Goal: Task Accomplishment & Management: Use online tool/utility

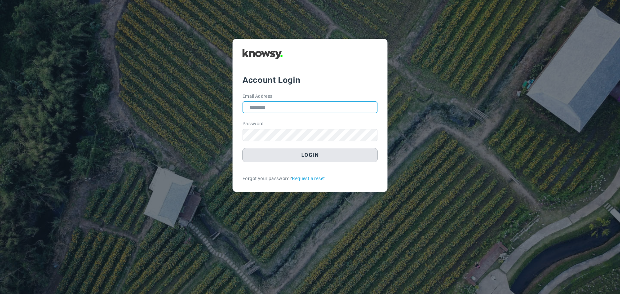
type input "**********"
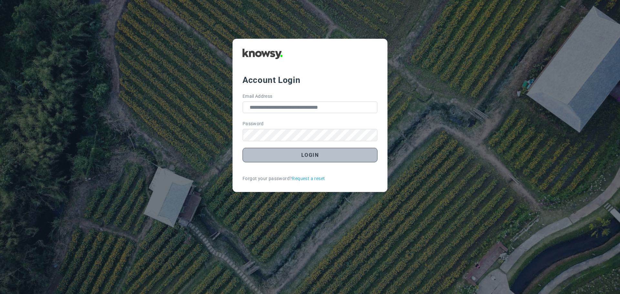
click at [340, 156] on button "Login" at bounding box center [310, 155] width 135 height 15
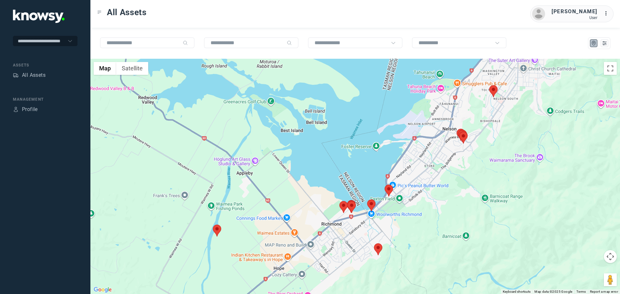
click at [374, 244] on area at bounding box center [374, 244] width 0 height 0
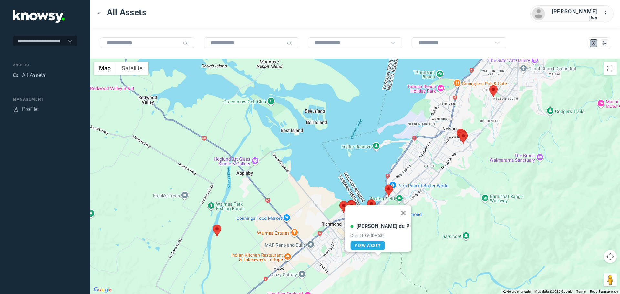
click at [396, 208] on button "Close" at bounding box center [404, 214] width 16 height 16
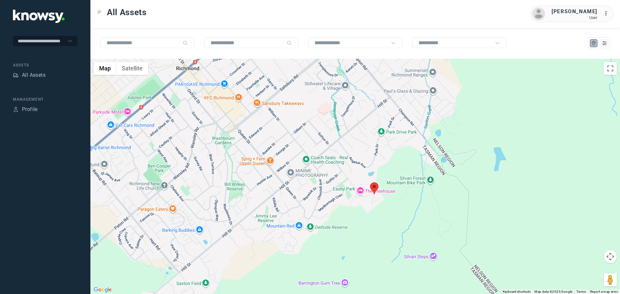
drag, startPoint x: 387, startPoint y: 262, endPoint x: 393, endPoint y: 219, distance: 43.7
click at [393, 219] on div at bounding box center [355, 177] width 530 height 236
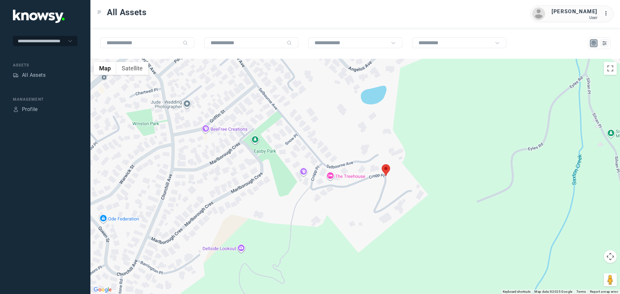
drag, startPoint x: 394, startPoint y: 170, endPoint x: 398, endPoint y: 187, distance: 17.8
click at [398, 187] on div at bounding box center [355, 177] width 530 height 236
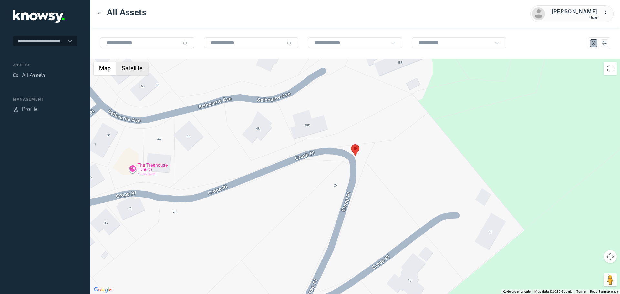
click at [126, 68] on button "Satellite" at bounding box center [132, 68] width 32 height 13
